Goal: Task Accomplishment & Management: Use online tool/utility

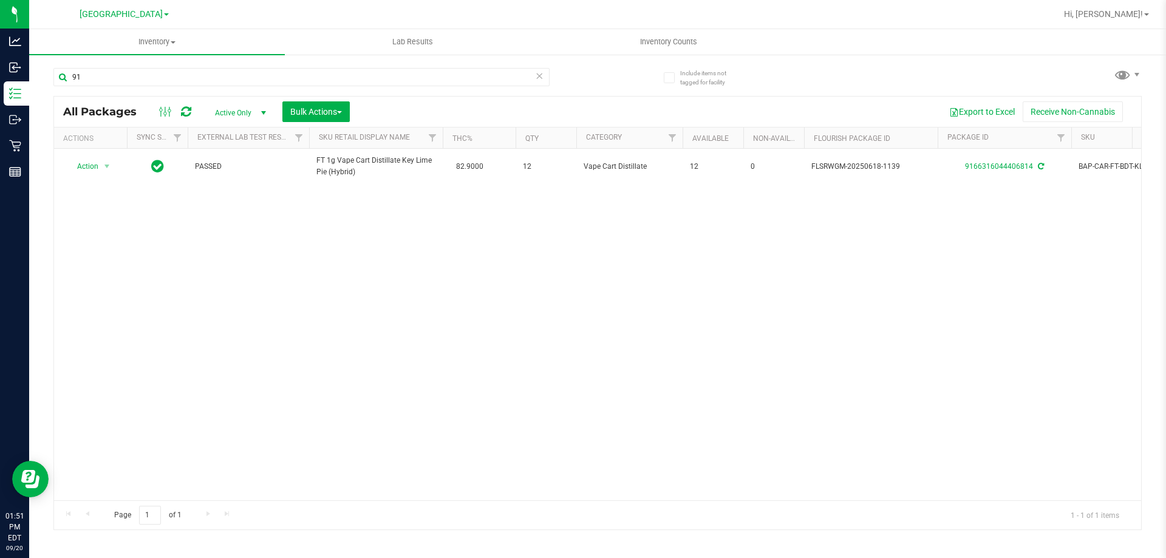
type input "9"
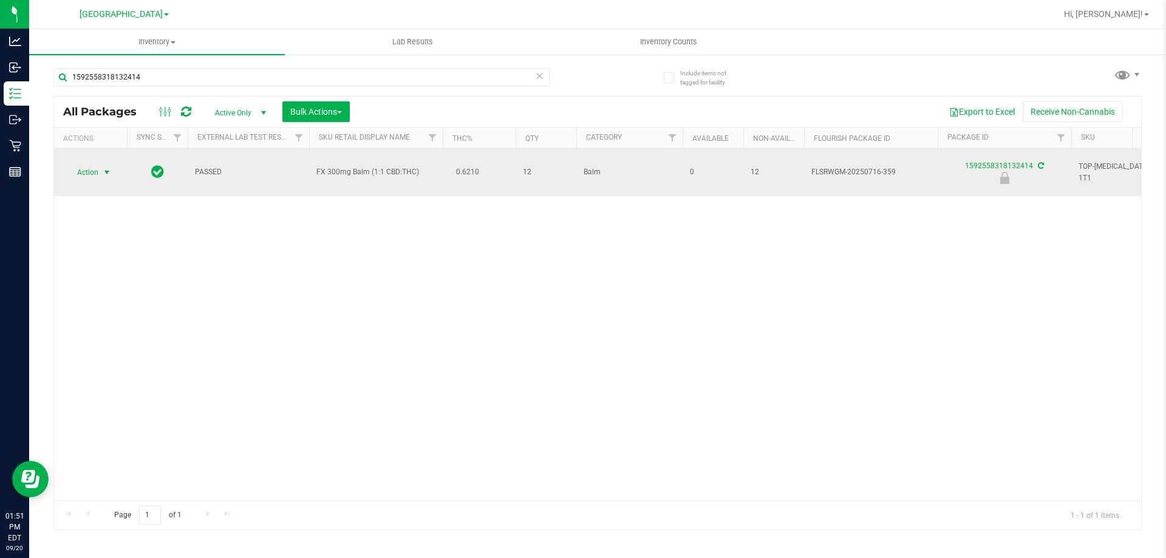
type input "1592558318132414"
click at [87, 166] on span "Action" at bounding box center [82, 172] width 33 height 17
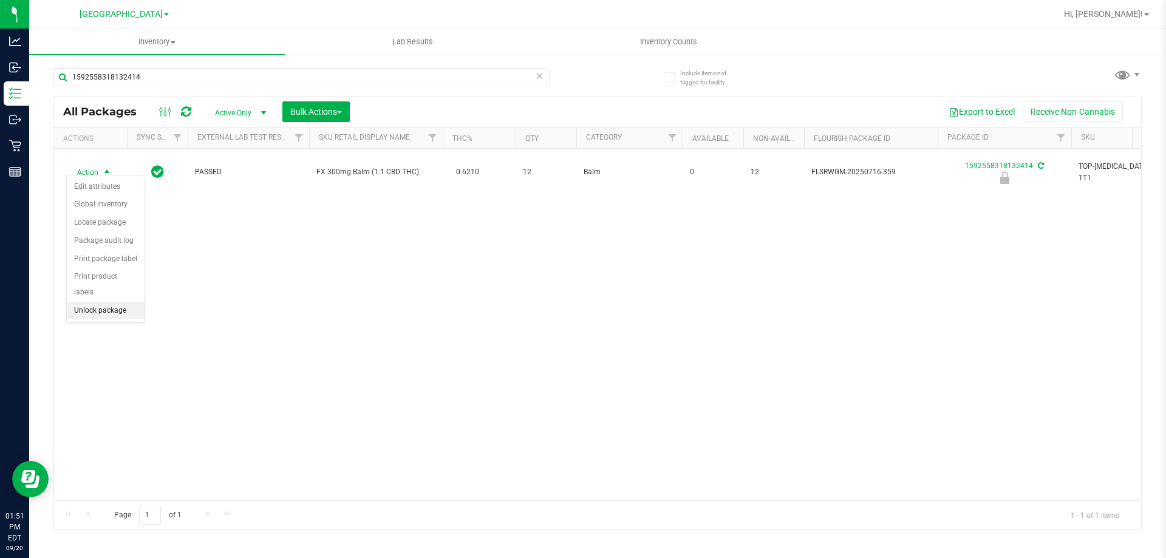
click at [124, 302] on li "Unlock package" at bounding box center [106, 311] width 78 height 18
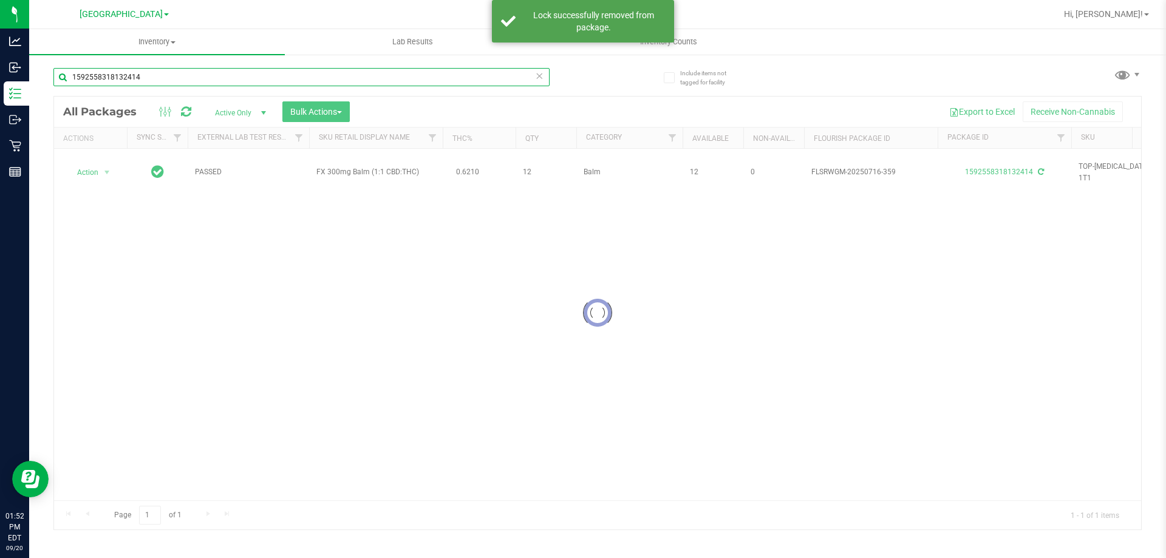
click at [165, 75] on input "1592558318132414" at bounding box center [301, 77] width 496 height 18
